Goal: Obtain resource: Download file/media

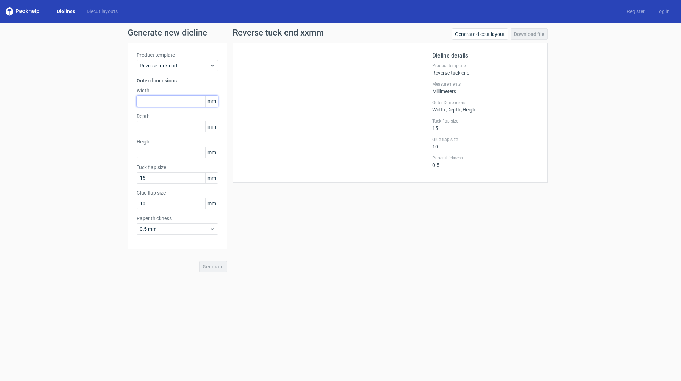
click at [188, 103] on input "text" at bounding box center [178, 100] width 82 height 11
click at [193, 126] on input "text" at bounding box center [178, 126] width 82 height 11
click at [176, 99] on input "text" at bounding box center [178, 100] width 82 height 11
click at [178, 127] on input "text" at bounding box center [178, 126] width 82 height 11
click at [175, 100] on input "text" at bounding box center [178, 100] width 82 height 11
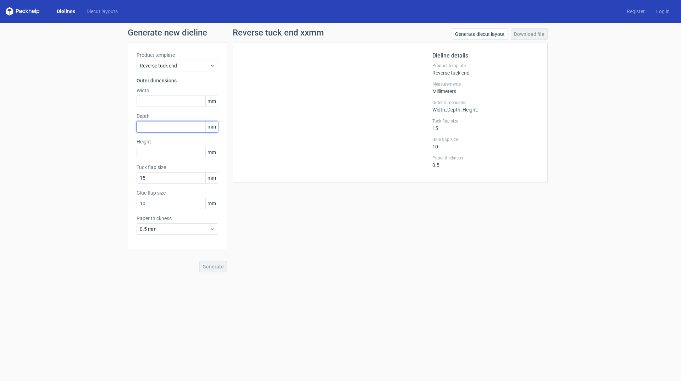
click at [170, 122] on input "text" at bounding box center [178, 126] width 82 height 11
click at [166, 150] on input "text" at bounding box center [178, 152] width 82 height 11
click at [163, 174] on input "15" at bounding box center [178, 177] width 82 height 11
click at [168, 154] on input "text" at bounding box center [178, 152] width 82 height 11
click at [173, 129] on input "text" at bounding box center [178, 126] width 82 height 11
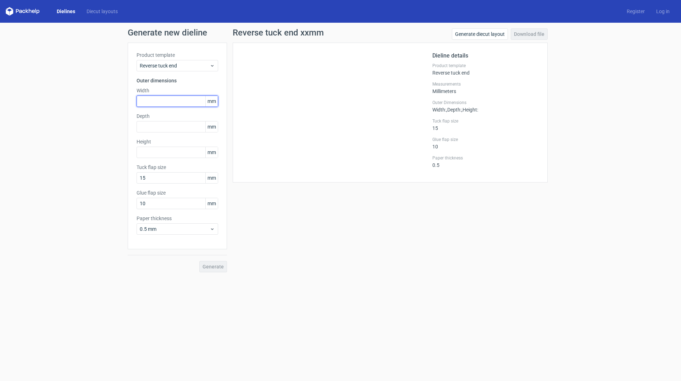
click at [178, 98] on input "text" at bounding box center [178, 100] width 82 height 11
click at [179, 100] on input "text" at bounding box center [178, 100] width 82 height 11
click at [171, 125] on input "text" at bounding box center [178, 126] width 82 height 11
click at [176, 101] on input "text" at bounding box center [178, 100] width 82 height 11
click at [175, 128] on input "text" at bounding box center [178, 126] width 82 height 11
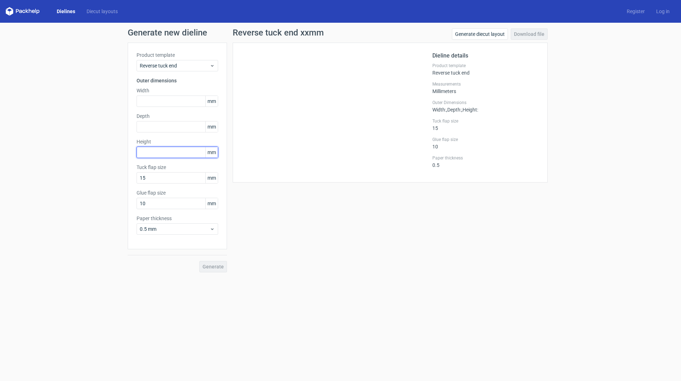
click at [176, 150] on input "text" at bounding box center [178, 152] width 82 height 11
click at [167, 103] on input "text" at bounding box center [178, 100] width 82 height 11
click at [165, 128] on input "text" at bounding box center [178, 126] width 82 height 11
click at [161, 154] on input "text" at bounding box center [178, 152] width 82 height 11
click at [167, 175] on input "15" at bounding box center [178, 177] width 82 height 11
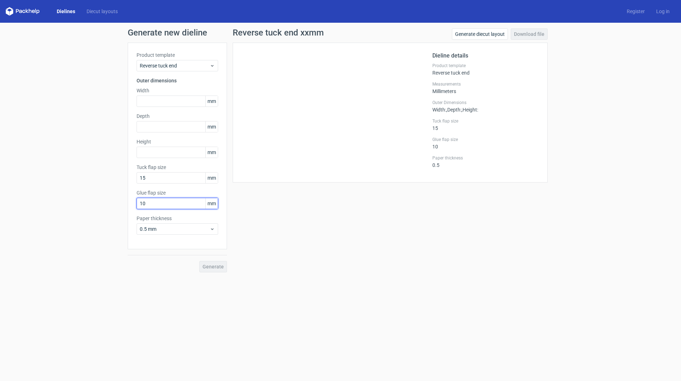
click at [161, 205] on input "10" at bounding box center [178, 203] width 82 height 11
click at [165, 176] on input "15" at bounding box center [178, 177] width 82 height 11
click at [162, 156] on input "text" at bounding box center [178, 152] width 82 height 11
click at [165, 124] on input "text" at bounding box center [178, 126] width 82 height 11
click at [166, 100] on input "text" at bounding box center [178, 100] width 82 height 11
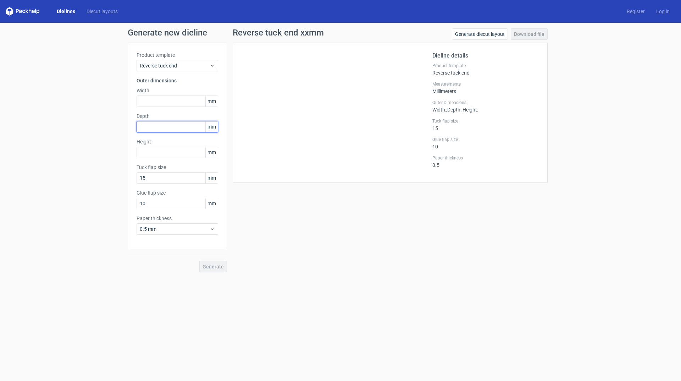
click at [170, 129] on input "text" at bounding box center [178, 126] width 82 height 11
click at [174, 101] on input "text" at bounding box center [178, 100] width 82 height 11
click at [171, 127] on input "text" at bounding box center [178, 126] width 82 height 11
click at [177, 154] on input "text" at bounding box center [178, 152] width 82 height 11
click at [175, 102] on input "text" at bounding box center [178, 100] width 82 height 11
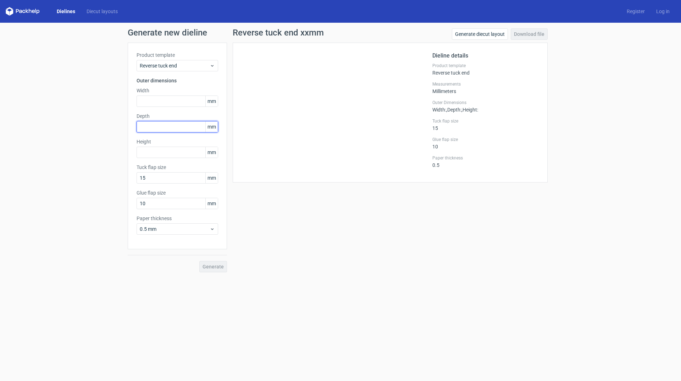
click at [167, 127] on input "text" at bounding box center [178, 126] width 82 height 11
click at [165, 99] on input "text" at bounding box center [178, 100] width 82 height 11
click at [163, 126] on input "text" at bounding box center [178, 126] width 82 height 11
click at [162, 152] on input "text" at bounding box center [178, 152] width 82 height 11
click at [164, 96] on input "text" at bounding box center [178, 100] width 82 height 11
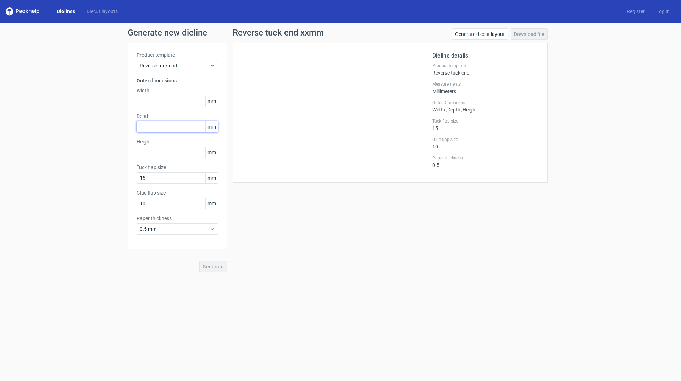
click at [161, 125] on input "text" at bounding box center [178, 126] width 82 height 11
click at [156, 150] on input "text" at bounding box center [178, 152] width 82 height 11
click at [153, 128] on input "text" at bounding box center [178, 126] width 82 height 11
click at [163, 102] on input "text" at bounding box center [178, 100] width 82 height 11
click at [184, 126] on input "text" at bounding box center [178, 126] width 82 height 11
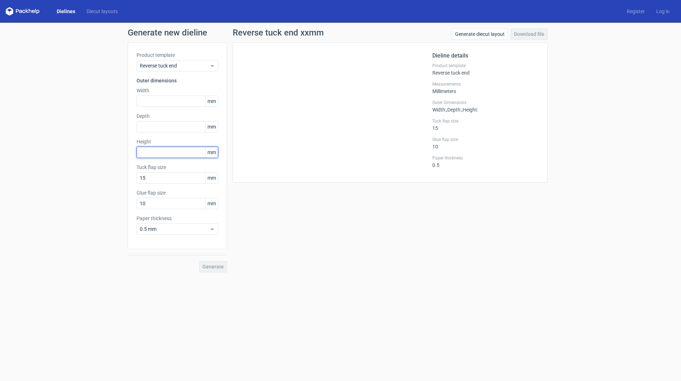
click at [162, 153] on input "text" at bounding box center [178, 152] width 82 height 11
click at [144, 125] on input "text" at bounding box center [178, 126] width 82 height 11
type input "52"
click at [154, 98] on input "text" at bounding box center [178, 100] width 82 height 11
click at [156, 128] on input "52" at bounding box center [178, 126] width 82 height 11
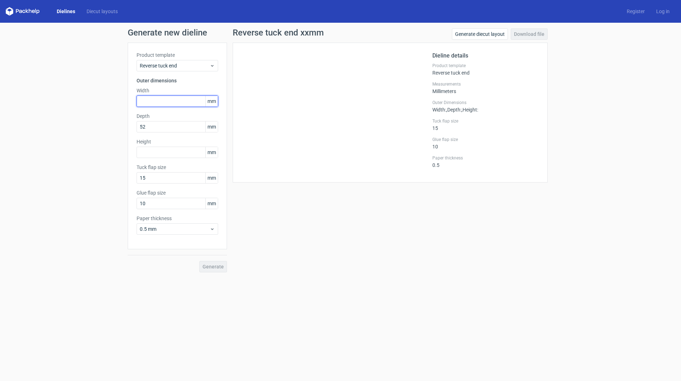
click at [160, 98] on input "text" at bounding box center [178, 100] width 82 height 11
click at [154, 153] on input "text" at bounding box center [178, 152] width 82 height 11
drag, startPoint x: 152, startPoint y: 153, endPoint x: 122, endPoint y: 153, distance: 30.2
click at [124, 153] on div "Generate new dieline Product template Reverse tuck end Outer dimensions Width m…" at bounding box center [340, 150] width 681 height 255
type input "115"
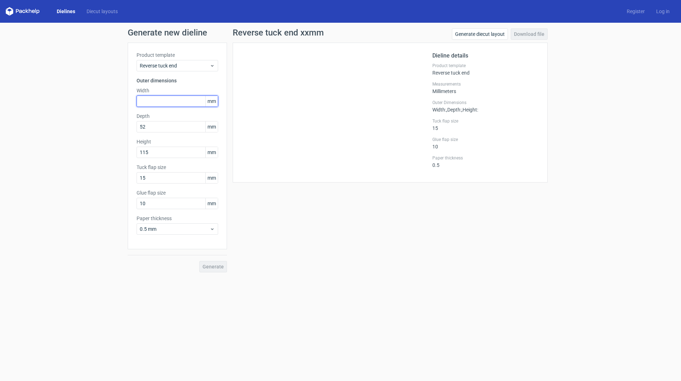
click at [151, 100] on input "text" at bounding box center [178, 100] width 82 height 11
click at [160, 126] on input "52" at bounding box center [178, 126] width 82 height 11
click at [159, 99] on input "text" at bounding box center [178, 100] width 82 height 11
click at [157, 100] on input "text" at bounding box center [178, 100] width 82 height 11
drag, startPoint x: 151, startPoint y: 100, endPoint x: 128, endPoint y: 97, distance: 23.3
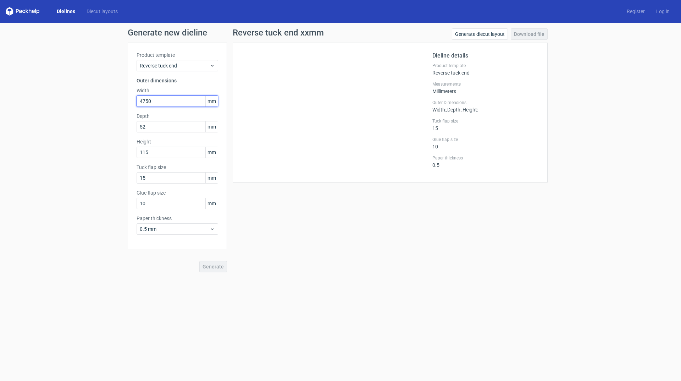
click at [129, 99] on div "Product template Reverse tuck end Outer dimensions Width 4750 mm Depth 52 mm He…" at bounding box center [177, 146] width 99 height 206
type input "48"
drag, startPoint x: 155, startPoint y: 206, endPoint x: 112, endPoint y: 198, distance: 43.6
click at [112, 198] on div "Generate new dieline Product template Reverse tuck end Outer dimensions Width 4…" at bounding box center [340, 150] width 681 height 255
type input "12"
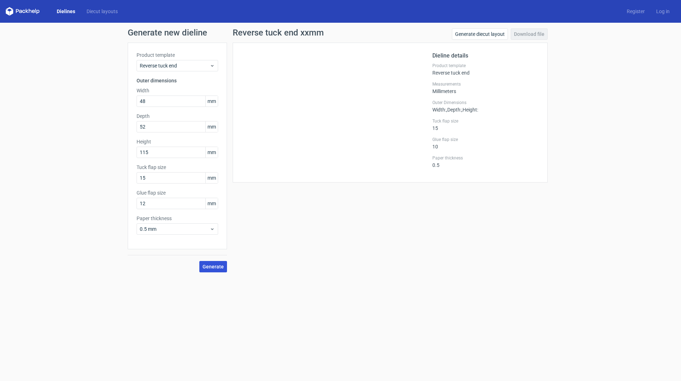
click at [211, 267] on span "Generate" at bounding box center [213, 266] width 21 height 5
click at [538, 34] on link "Download file" at bounding box center [529, 33] width 37 height 11
click at [542, 33] on link "Download file" at bounding box center [529, 33] width 37 height 11
click at [172, 98] on input "48" at bounding box center [178, 100] width 82 height 11
click at [531, 33] on link "Download file" at bounding box center [529, 33] width 37 height 11
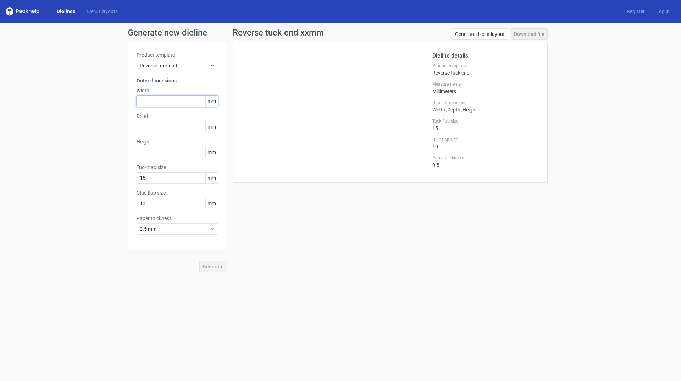
click at [183, 102] on input "text" at bounding box center [178, 100] width 82 height 11
type input "48"
type input "53"
type input "115"
drag, startPoint x: 157, startPoint y: 202, endPoint x: 44, endPoint y: 195, distance: 114.1
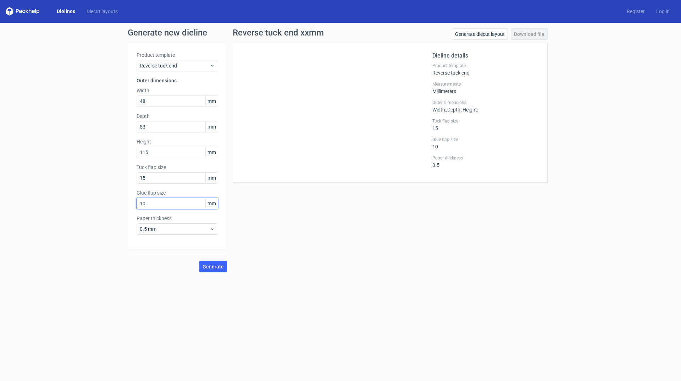
click at [44, 195] on div "Generate new dieline Product template Reverse tuck end Outer dimensions Width 4…" at bounding box center [340, 150] width 681 height 255
type input "12"
click at [170, 178] on input "15" at bounding box center [178, 177] width 82 height 11
click at [211, 266] on span "Generate" at bounding box center [213, 266] width 21 height 5
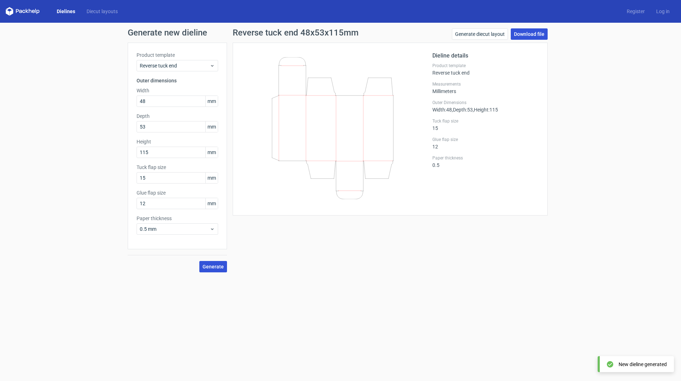
click at [535, 34] on link "Download file" at bounding box center [529, 33] width 37 height 11
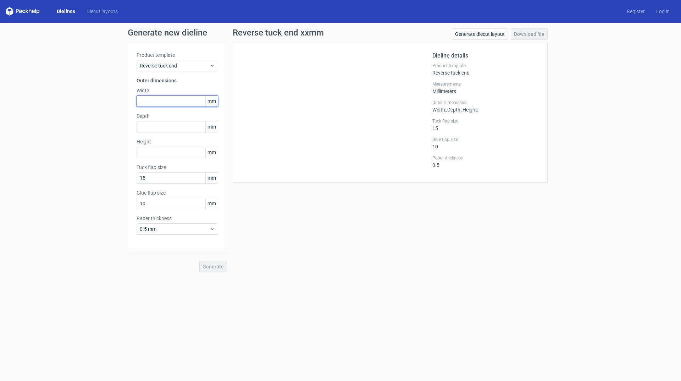
click at [151, 98] on input "text" at bounding box center [178, 100] width 82 height 11
type input "48"
type input "53"
type input "115"
click at [96, 201] on div "Generate new dieline Product template Reverse tuck end Outer dimensions Width 4…" at bounding box center [340, 150] width 681 height 255
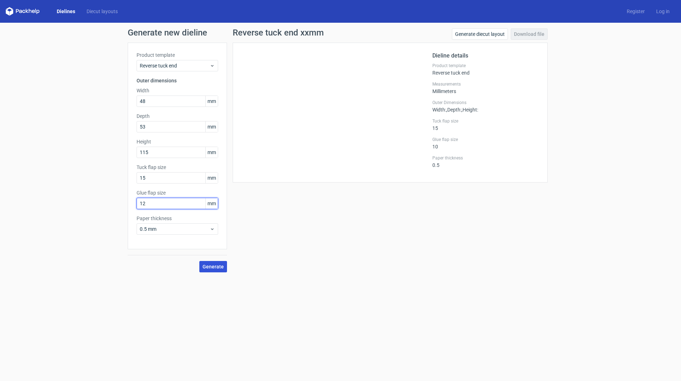
type input "12"
click at [222, 268] on span "Generate" at bounding box center [213, 266] width 21 height 5
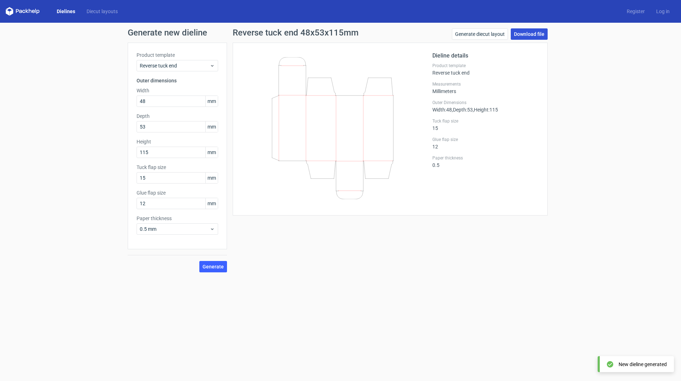
click at [534, 31] on link "Download file" at bounding box center [529, 33] width 37 height 11
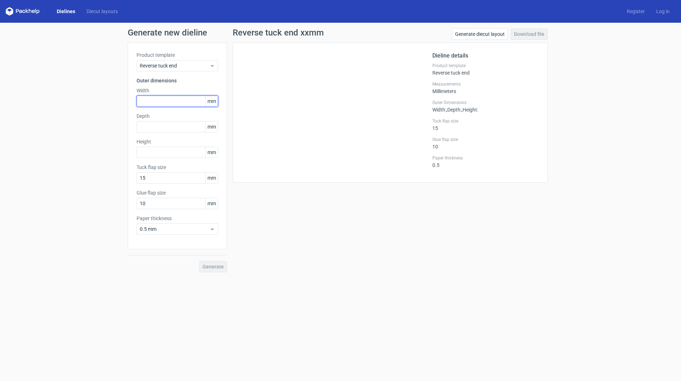
click at [147, 102] on input "text" at bounding box center [178, 100] width 82 height 11
type input "48"
type input "53"
type input "115"
drag, startPoint x: 121, startPoint y: 203, endPoint x: 87, endPoint y: 206, distance: 33.9
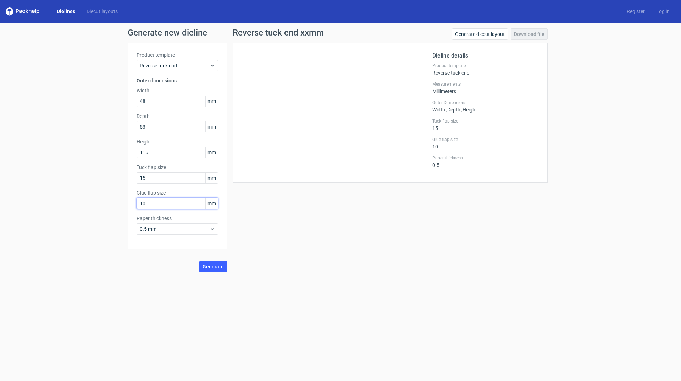
click at [87, 205] on div "Generate new dieline Product template Reverse tuck end Outer dimensions Width 4…" at bounding box center [340, 150] width 681 height 255
type input "12"
click at [207, 217] on button "Generate" at bounding box center [213, 266] width 28 height 11
click at [443, 32] on link "Download file" at bounding box center [529, 33] width 37 height 11
click at [92, 10] on link "Diecut layouts" at bounding box center [102, 11] width 43 height 7
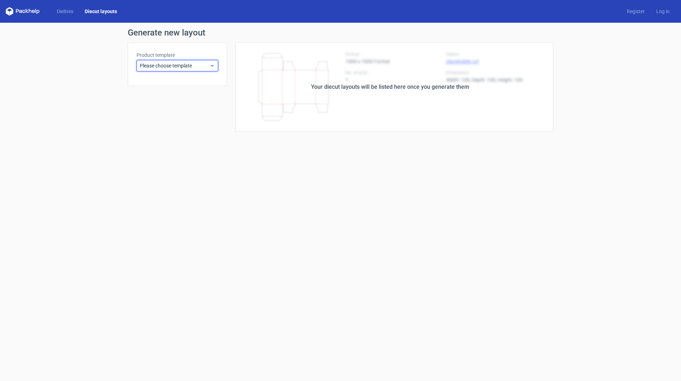
click at [197, 66] on span "Please choose template" at bounding box center [175, 65] width 70 height 7
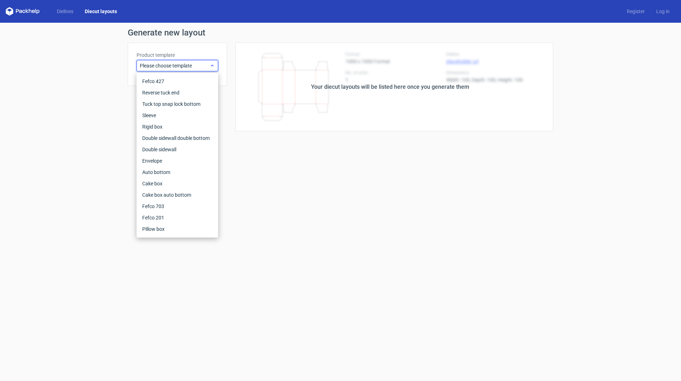
click at [197, 66] on span "Please choose template" at bounding box center [175, 65] width 70 height 7
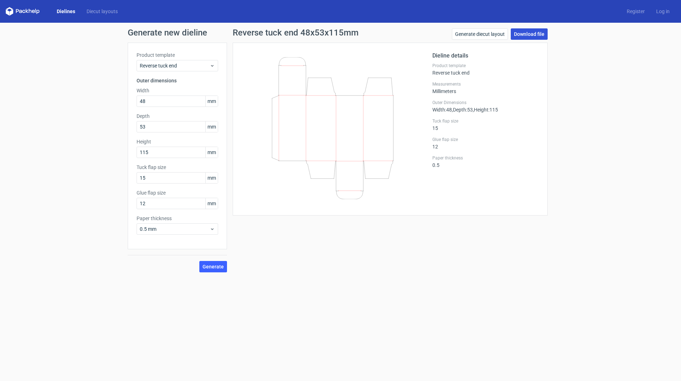
click at [443, 32] on link "Download file" at bounding box center [529, 33] width 37 height 11
